Goal: Task Accomplishment & Management: Use online tool/utility

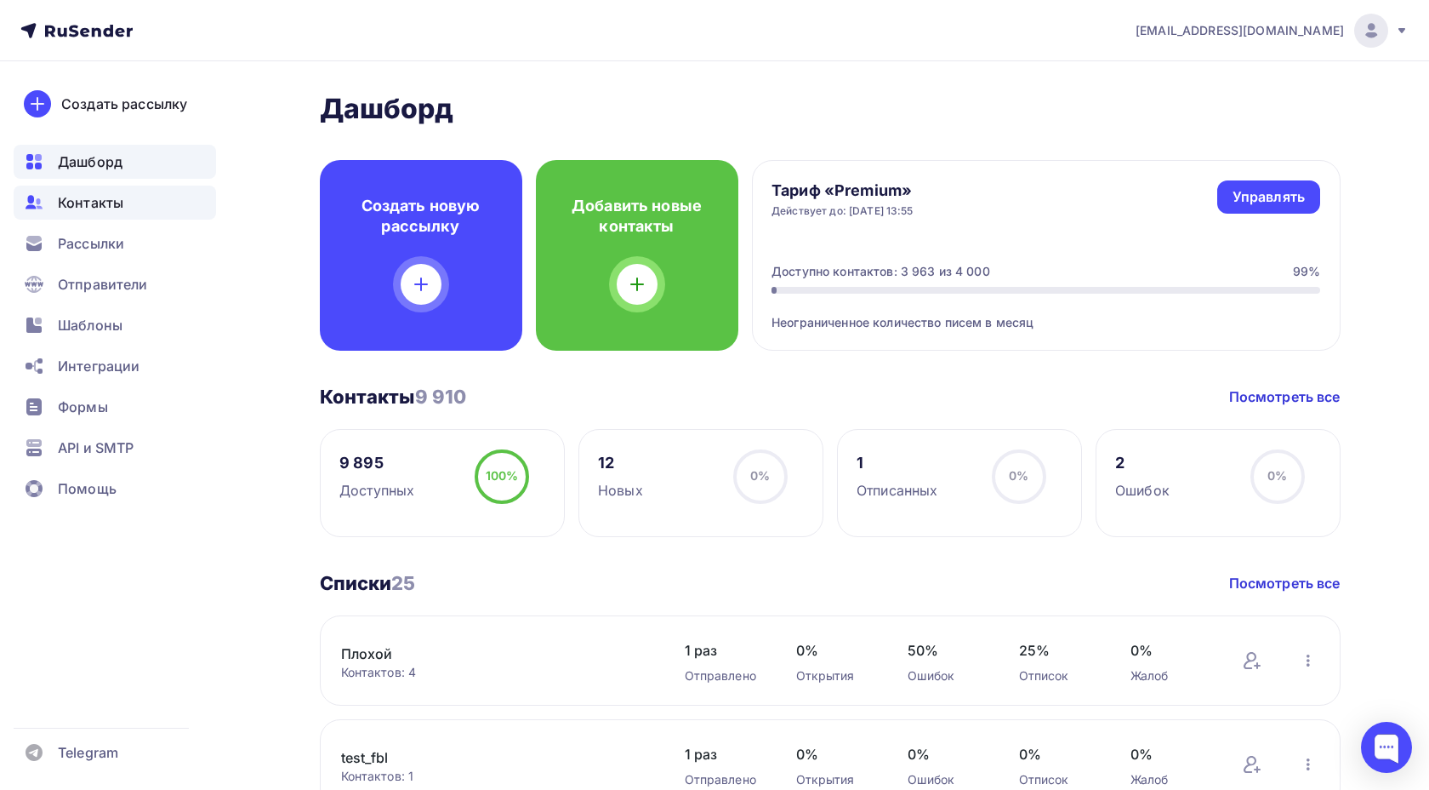
click at [125, 201] on div "Контакты" at bounding box center [115, 202] width 202 height 34
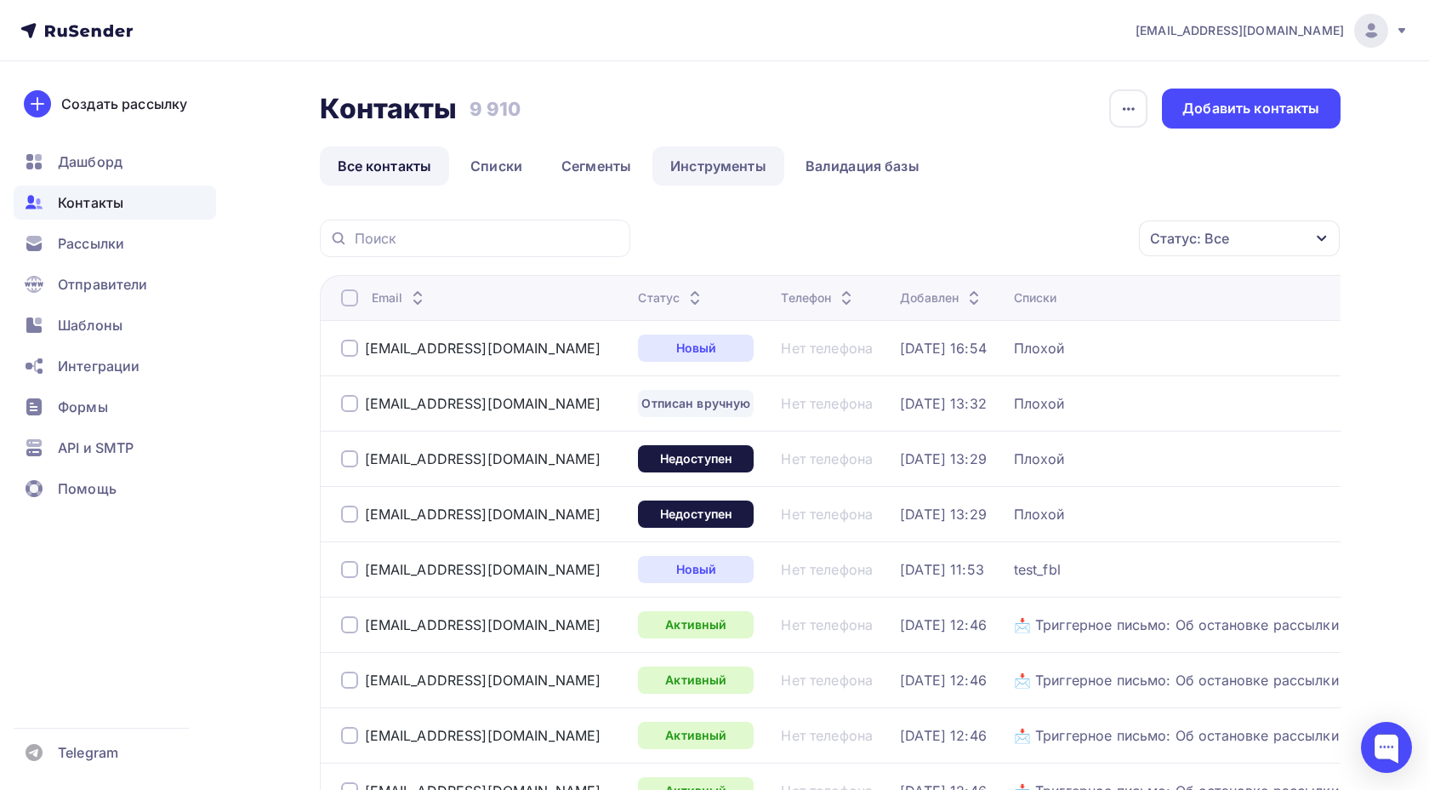
click at [703, 167] on link "Инструменты" at bounding box center [719, 165] width 132 height 39
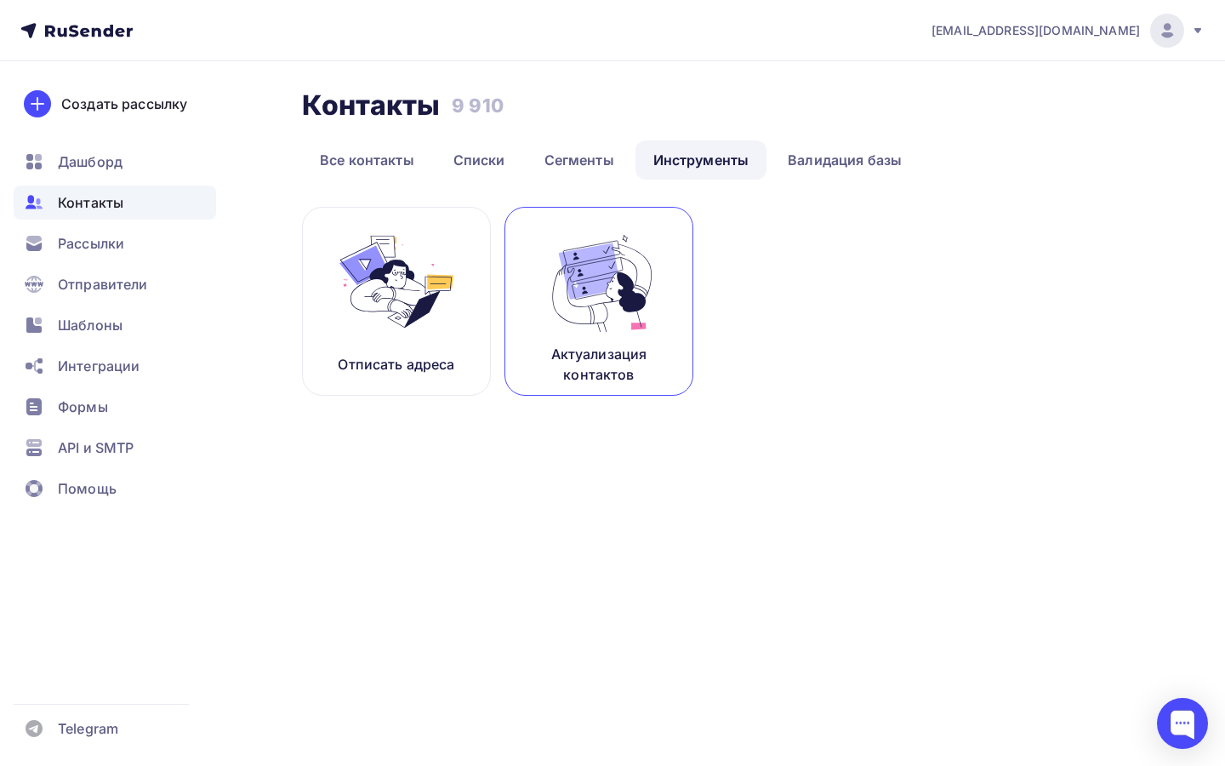
click at [578, 263] on img at bounding box center [599, 281] width 114 height 107
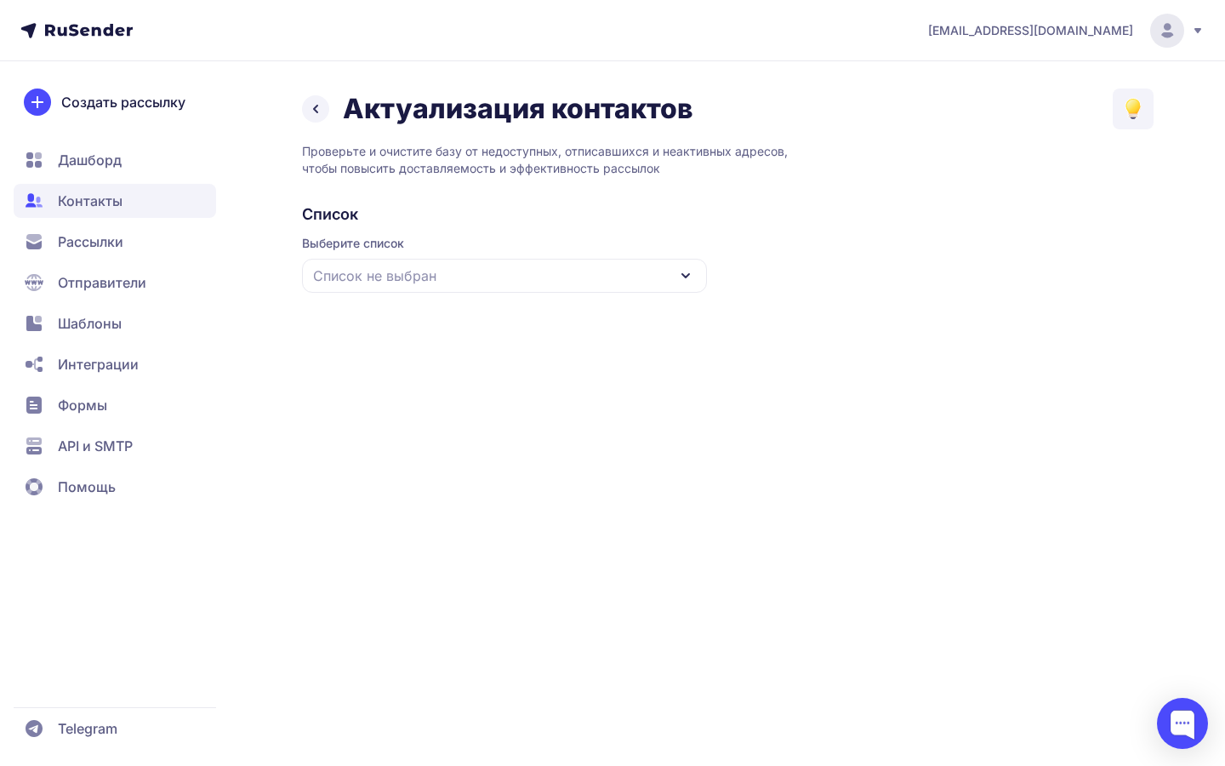
click at [10, 765] on button "+" at bounding box center [5, 774] width 10 height 16
click at [10, 765] on button "−" at bounding box center [5, 774] width 10 height 16
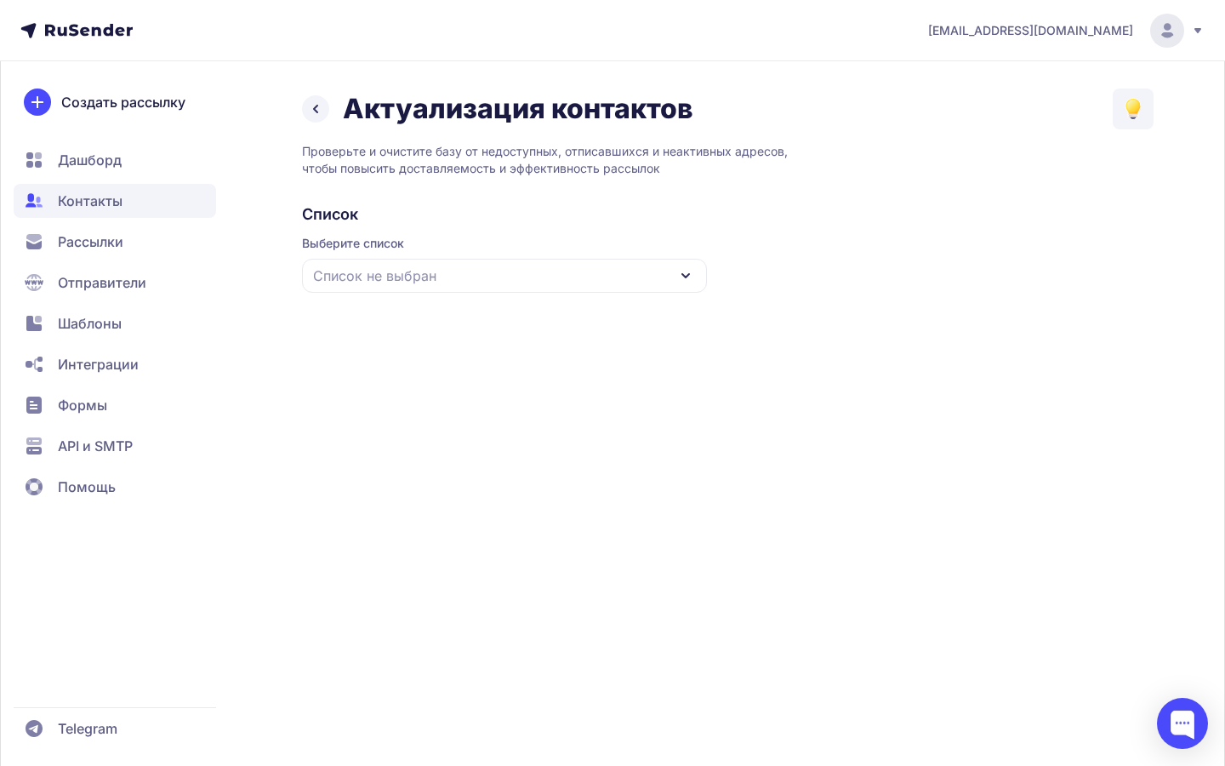
click at [10, 765] on button "+" at bounding box center [5, 774] width 10 height 16
click at [10, 765] on button "−" at bounding box center [5, 774] width 10 height 16
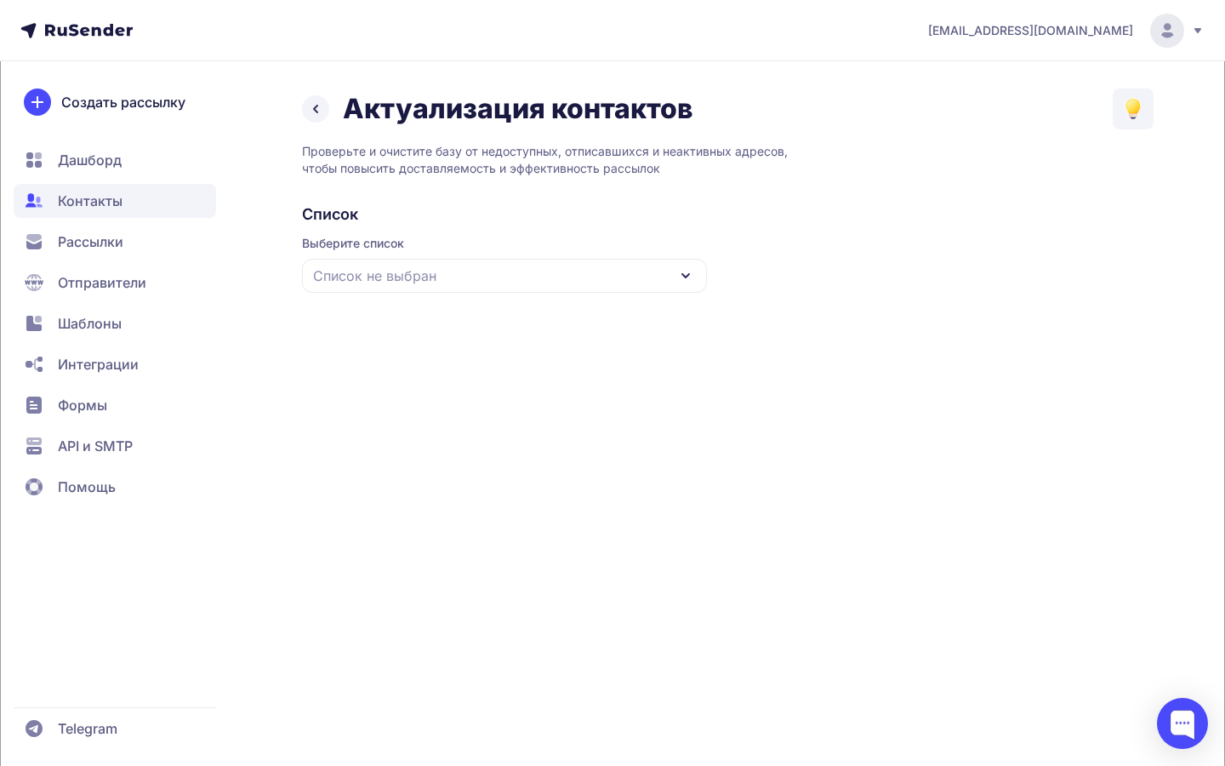
click at [10, 765] on button "+" at bounding box center [5, 774] width 10 height 16
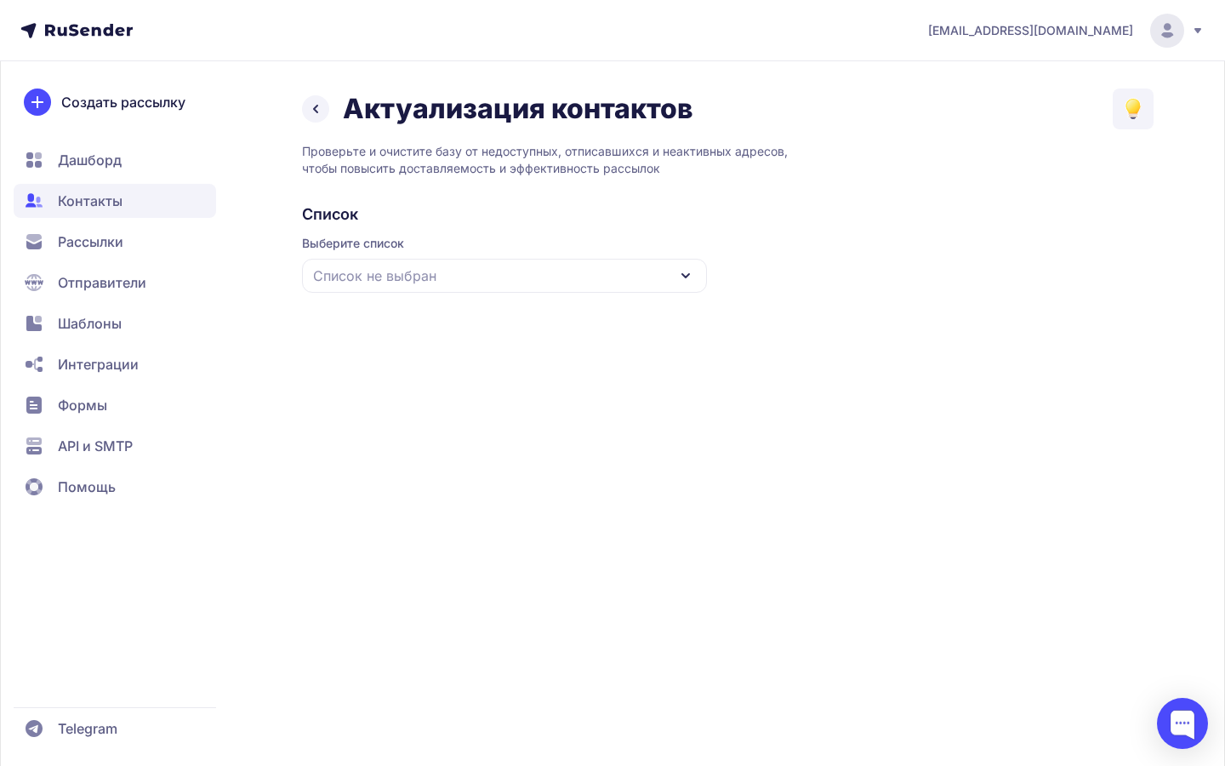
drag, startPoint x: 1114, startPoint y: 211, endPoint x: 1095, endPoint y: 211, distance: 18.7
drag, startPoint x: 1105, startPoint y: 14, endPoint x: 782, endPoint y: 111, distance: 337.5
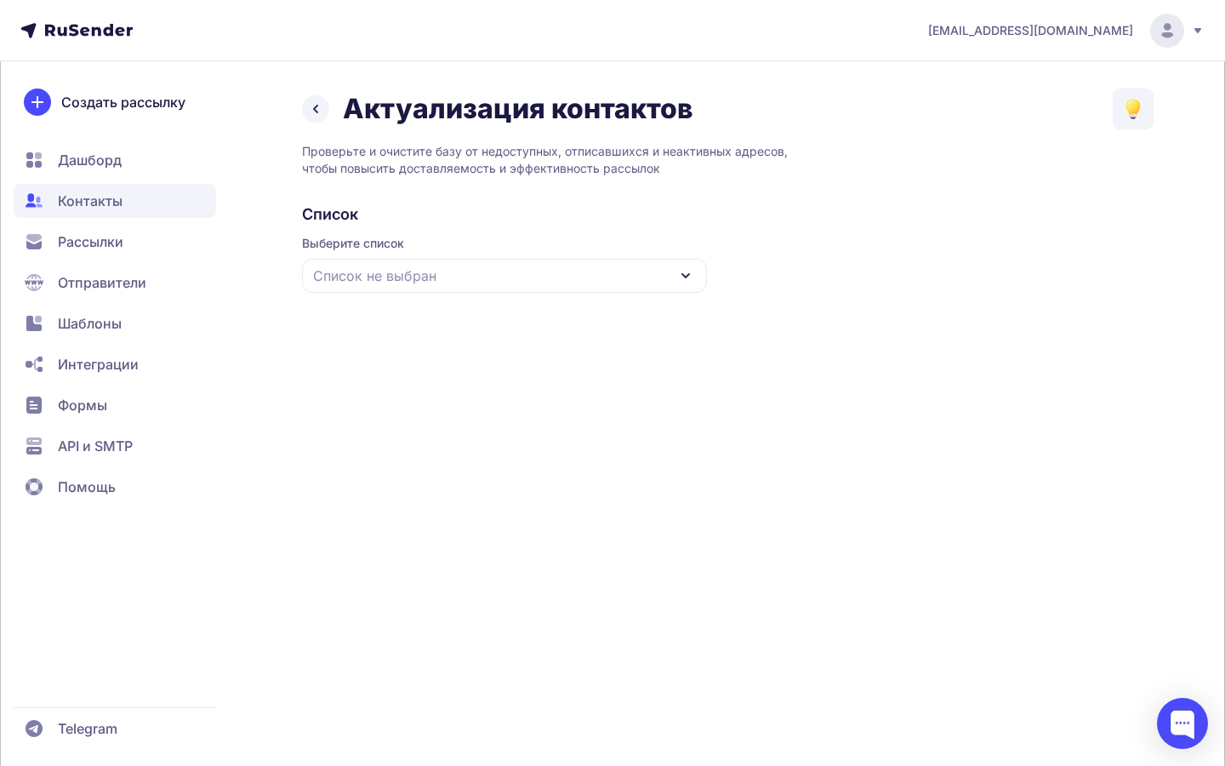
drag, startPoint x: 770, startPoint y: 308, endPoint x: 1303, endPoint y: 265, distance: 535.2
click at [1224, 265] on html "[EMAIL_ADDRESS][DOMAIN_NAME] Актуализация контактов Проверьте и очистите базу о…" at bounding box center [612, 383] width 1225 height 766
click at [10, 765] on button "−" at bounding box center [5, 774] width 10 height 16
drag, startPoint x: 728, startPoint y: 104, endPoint x: 1061, endPoint y: 15, distance: 344.2
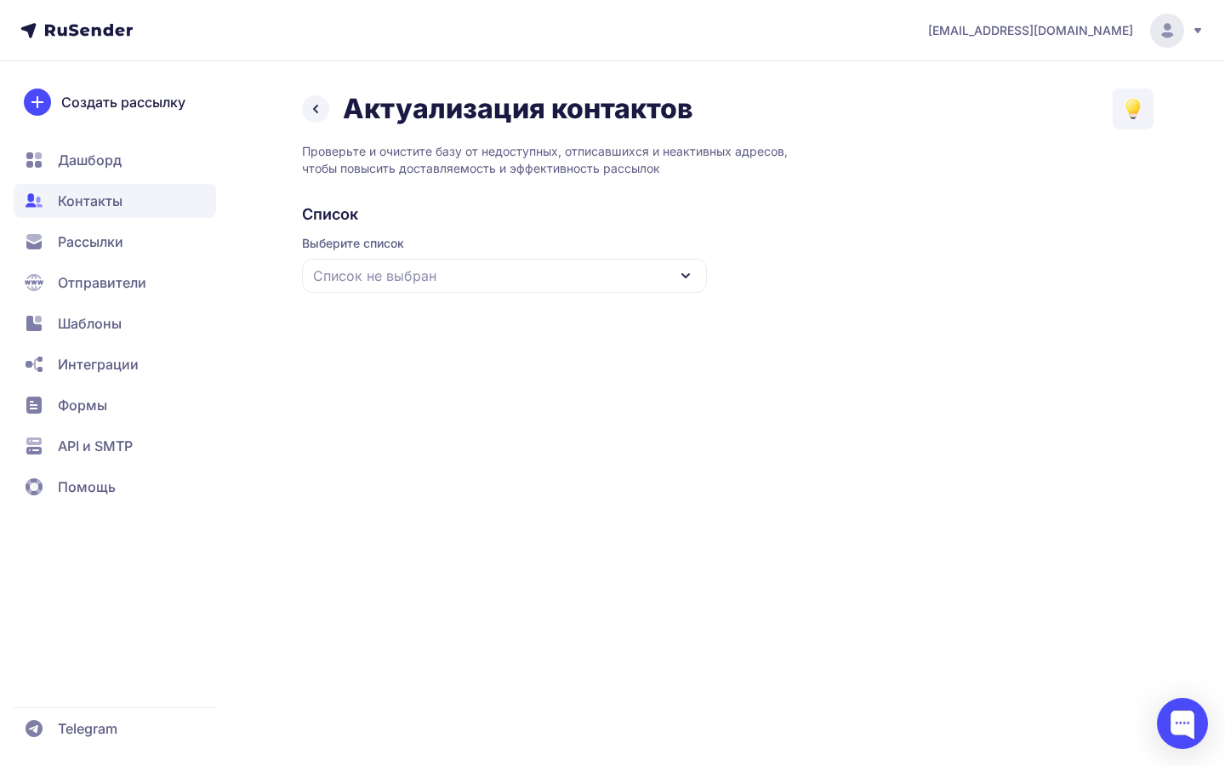
click at [938, 317] on div "[EMAIL_ADDRESS][DOMAIN_NAME] Актуализация контактов Проверьте и очистите базу о…" at bounding box center [612, 383] width 1225 height 766
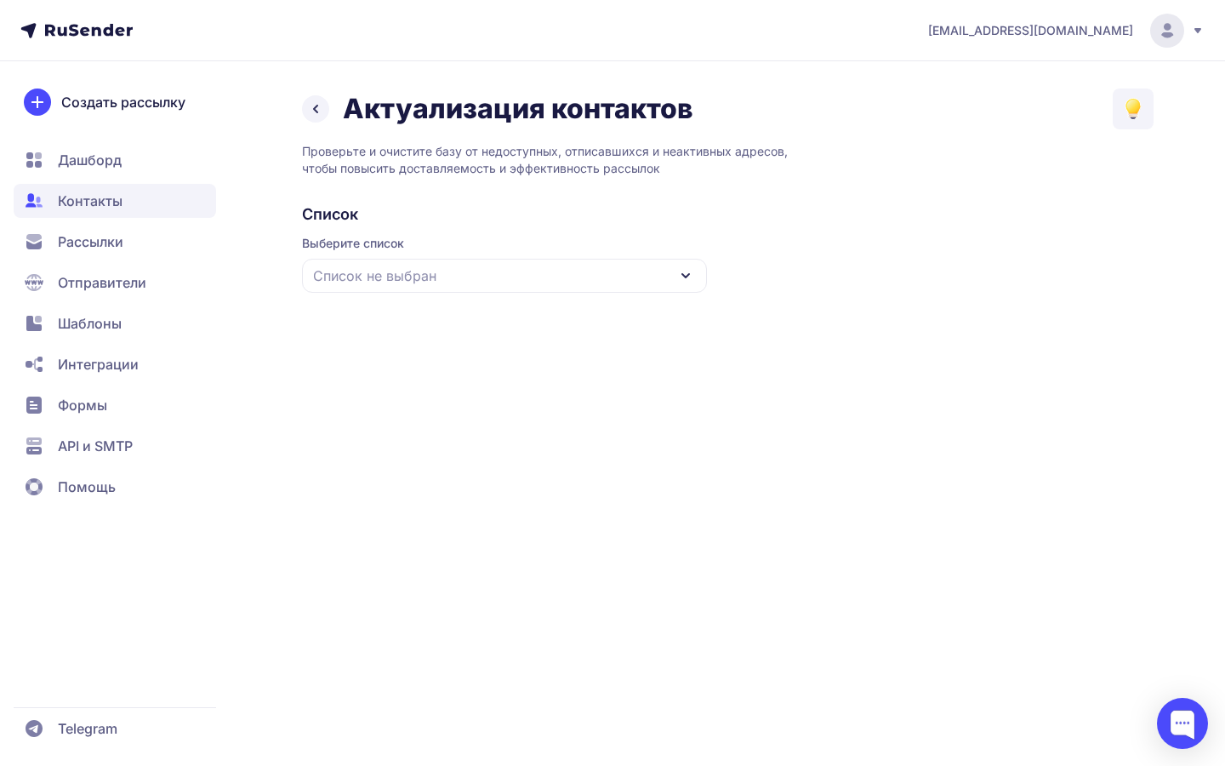
click at [539, 263] on div "Список не выбран" at bounding box center [504, 276] width 405 height 34
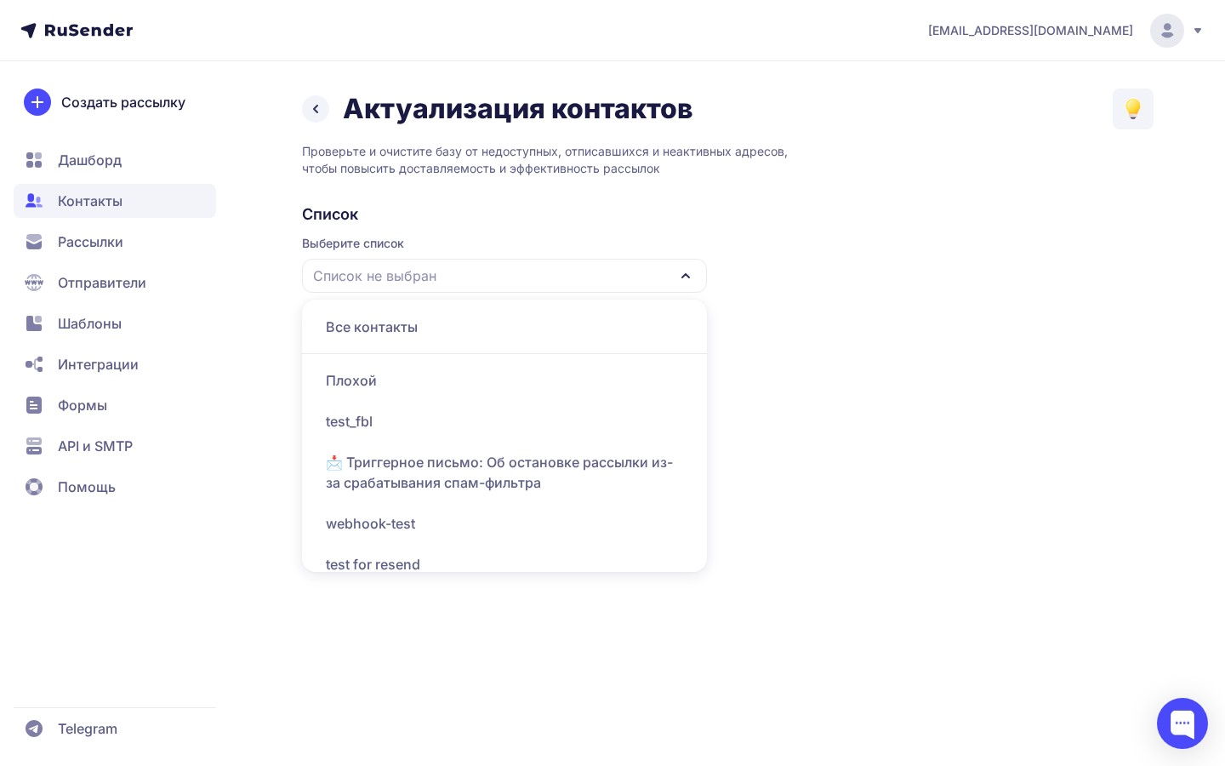
click at [484, 344] on div "Все контакты" at bounding box center [504, 326] width 385 height 41
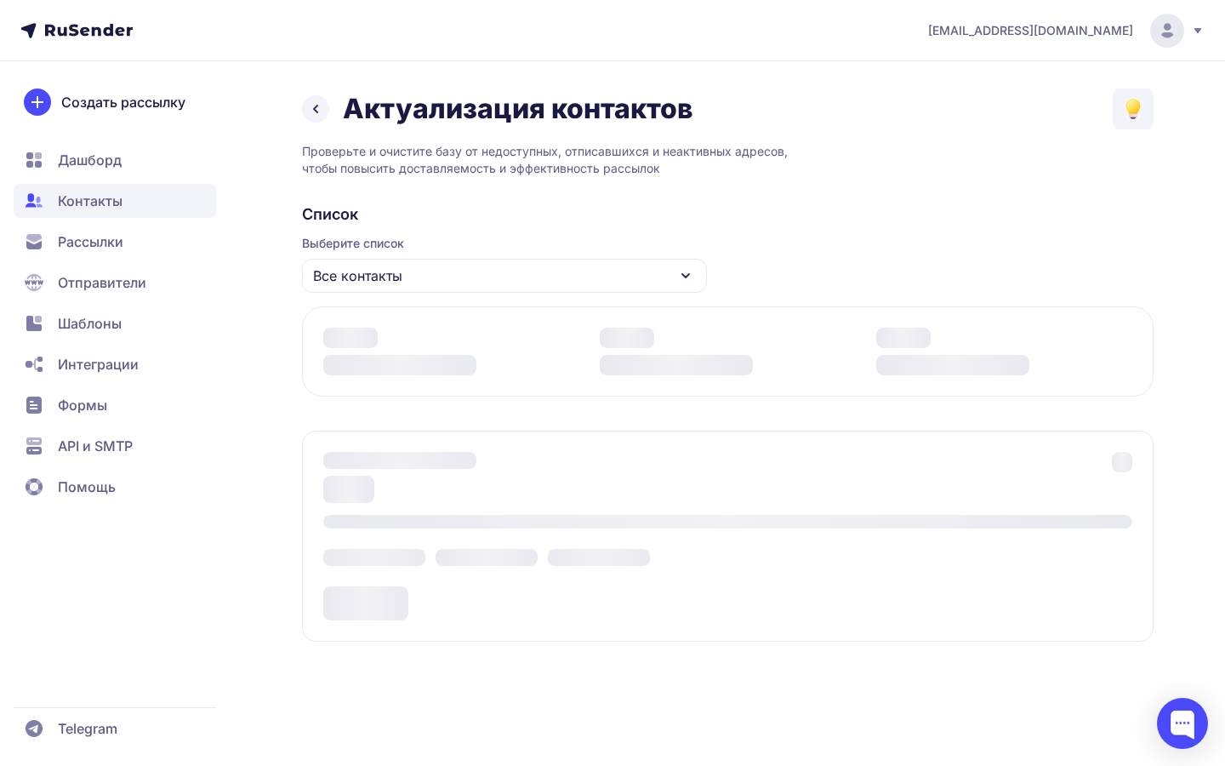
click at [455, 279] on div "Все контакты" at bounding box center [504, 276] width 405 height 34
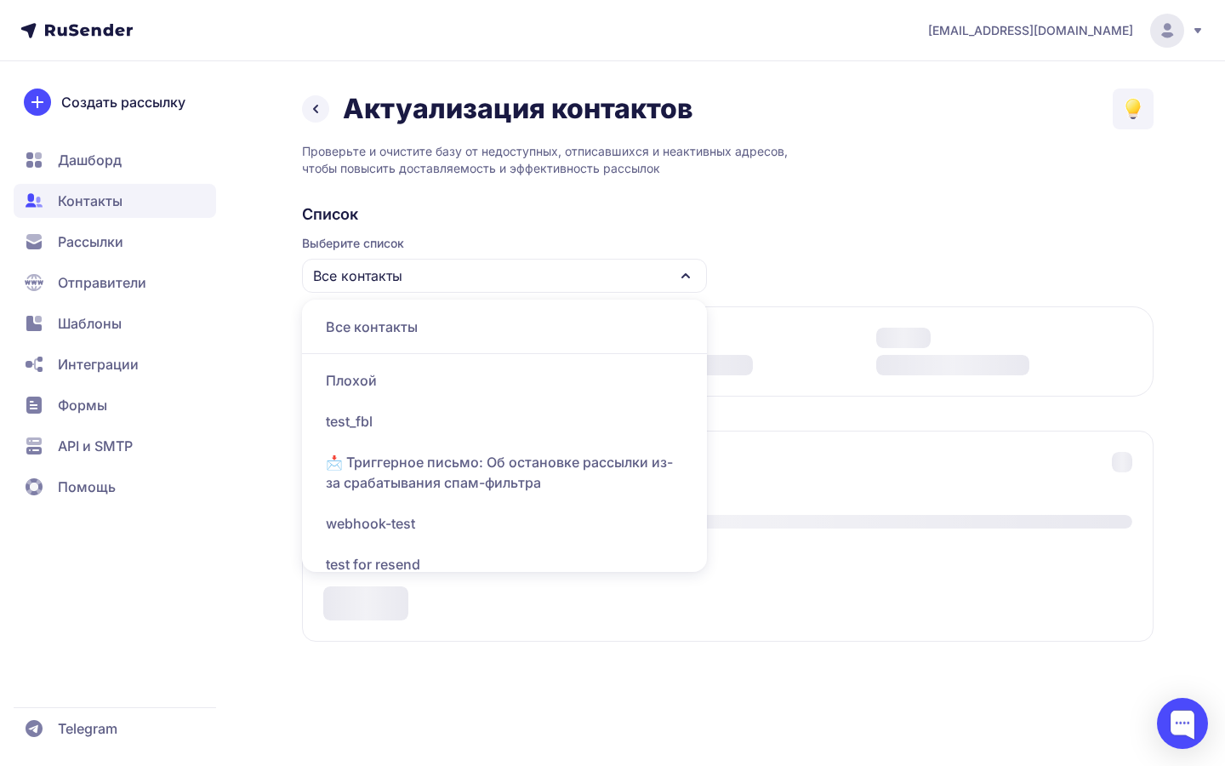
click at [428, 380] on div "Плохой" at bounding box center [504, 380] width 385 height 41
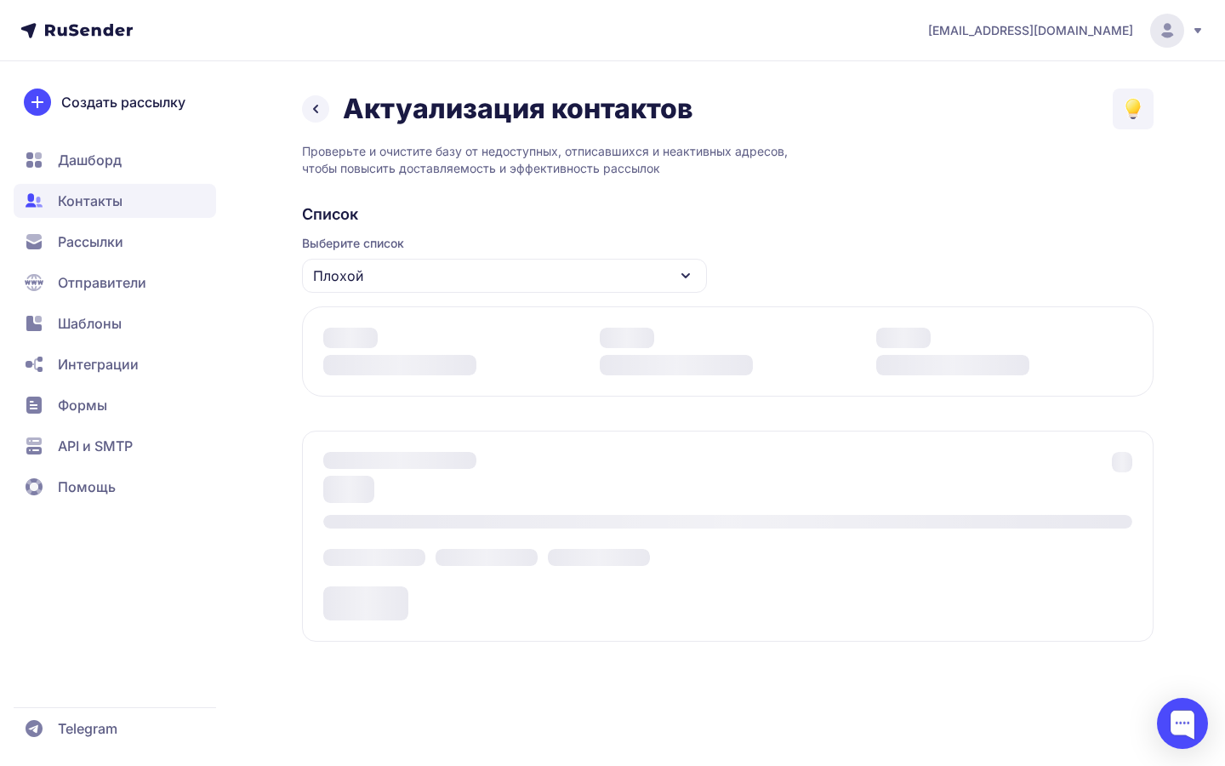
click at [657, 264] on div "Плохой" at bounding box center [504, 276] width 405 height 34
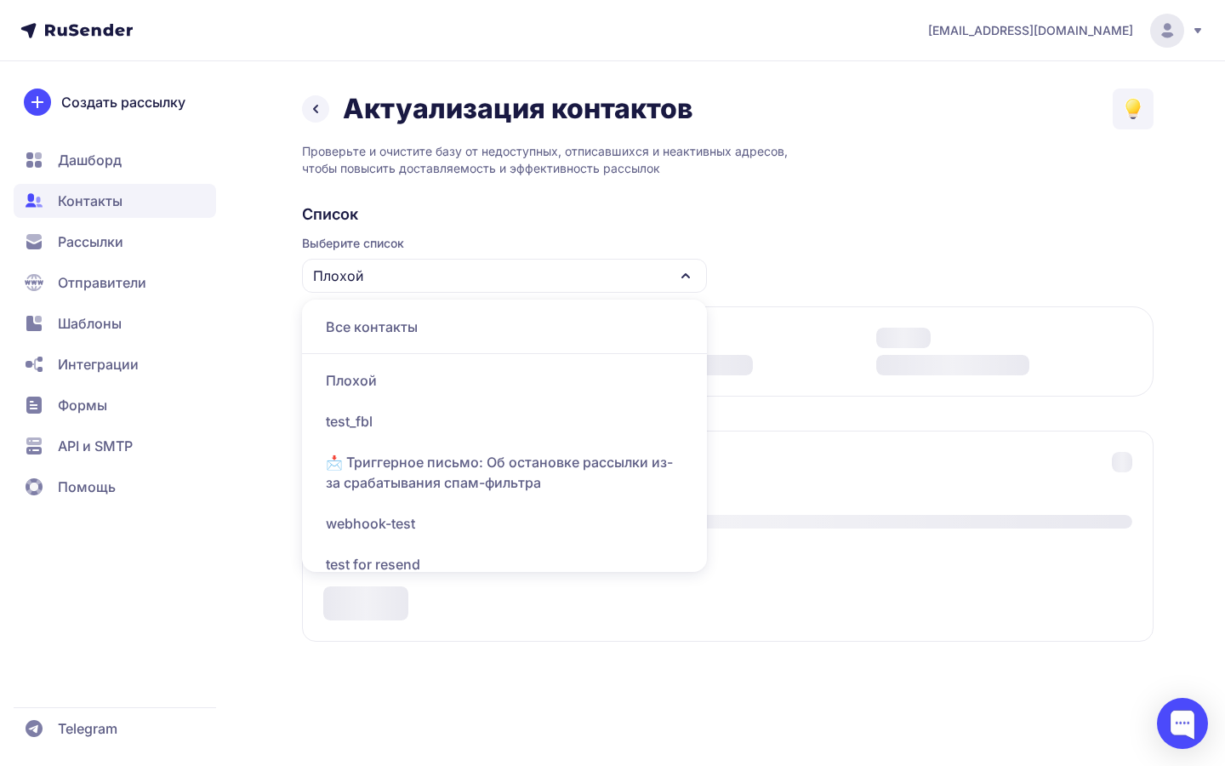
click at [599, 318] on div "Все контакты" at bounding box center [504, 326] width 385 height 41
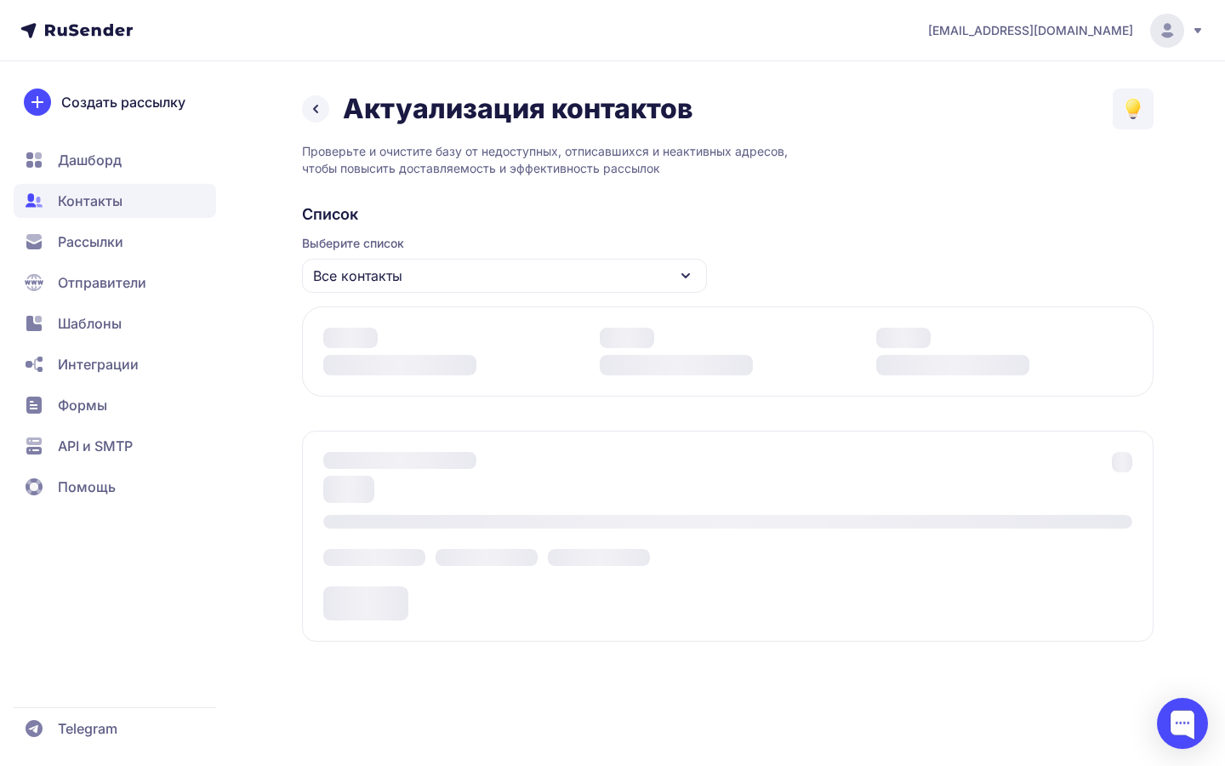
click at [373, 277] on span "Все контакты" at bounding box center [357, 275] width 89 height 20
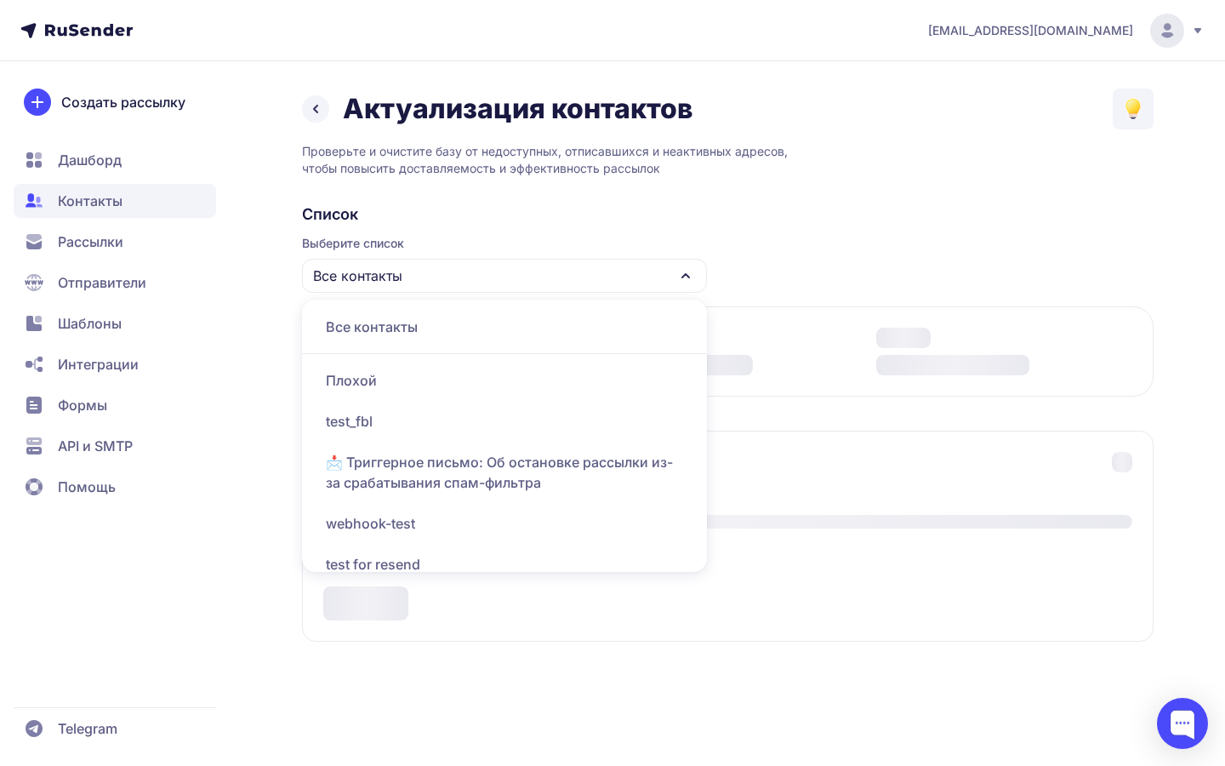
click at [370, 374] on div "Плохой" at bounding box center [504, 380] width 385 height 41
